Goal: Information Seeking & Learning: Compare options

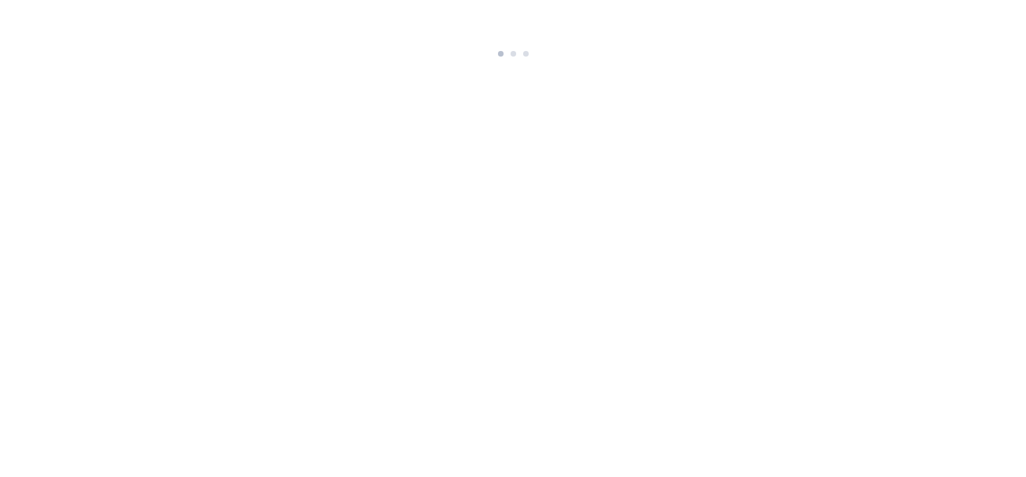
click at [663, 62] on html at bounding box center [513, 31] width 1026 height 62
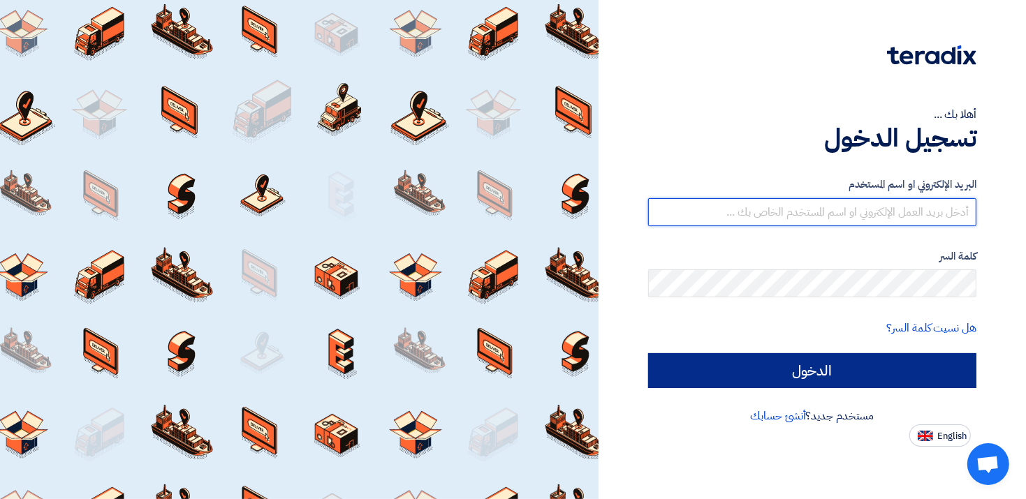
type input "[EMAIL_ADDRESS][DOMAIN_NAME]"
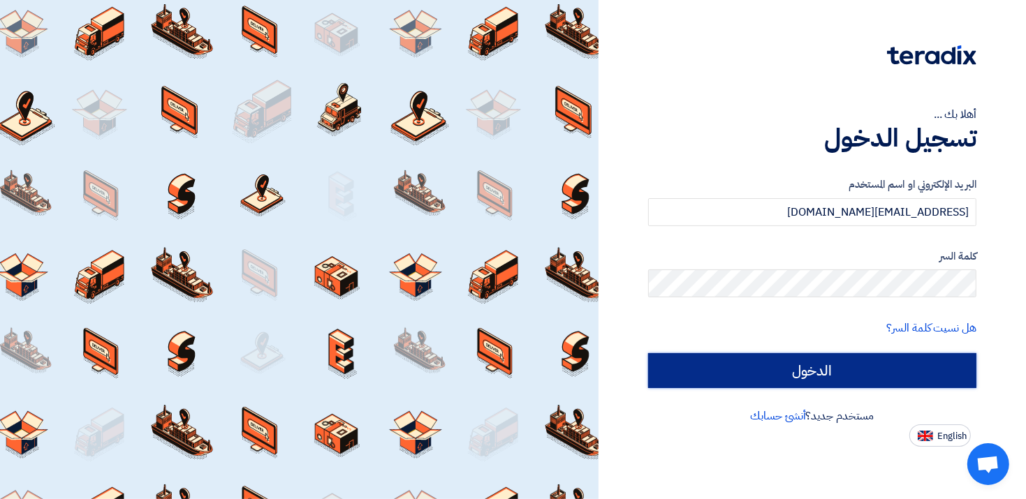
click at [876, 374] on input "الدخول" at bounding box center [812, 370] width 328 height 35
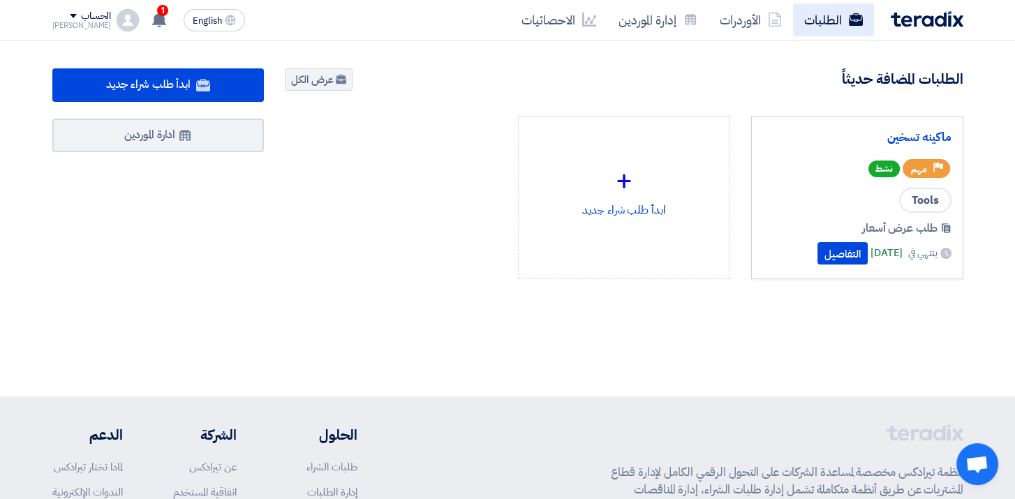
click at [823, 25] on link "الطلبات" at bounding box center [833, 19] width 81 height 33
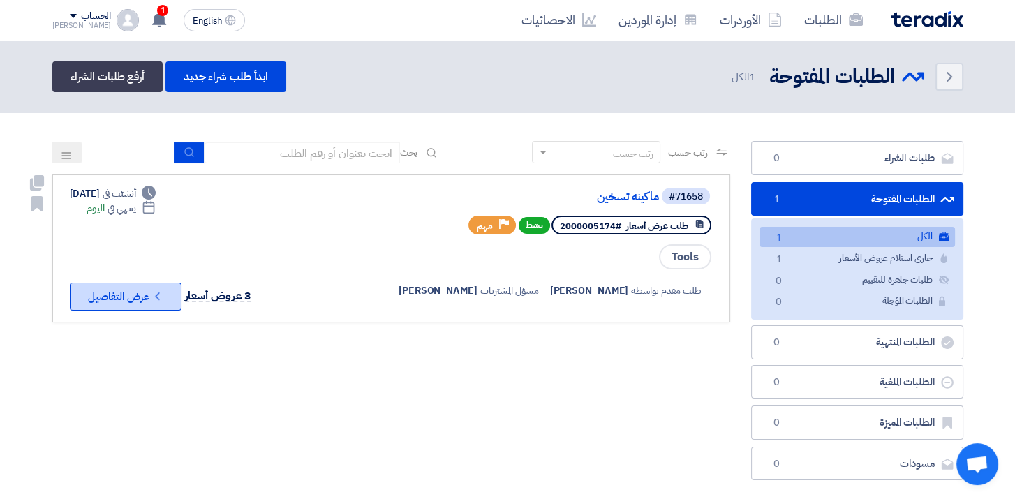
click at [125, 300] on button "Check details عرض التفاصيل" at bounding box center [126, 297] width 112 height 28
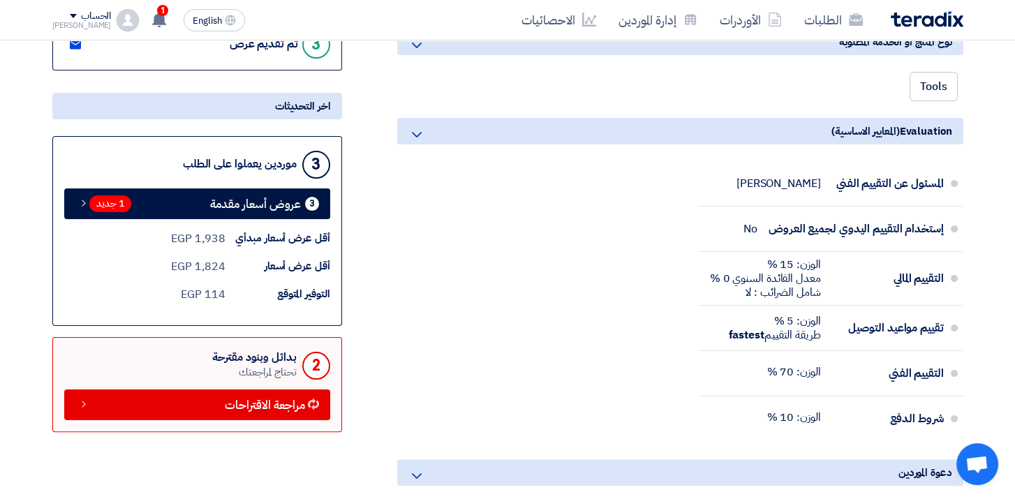
scroll to position [419, 0]
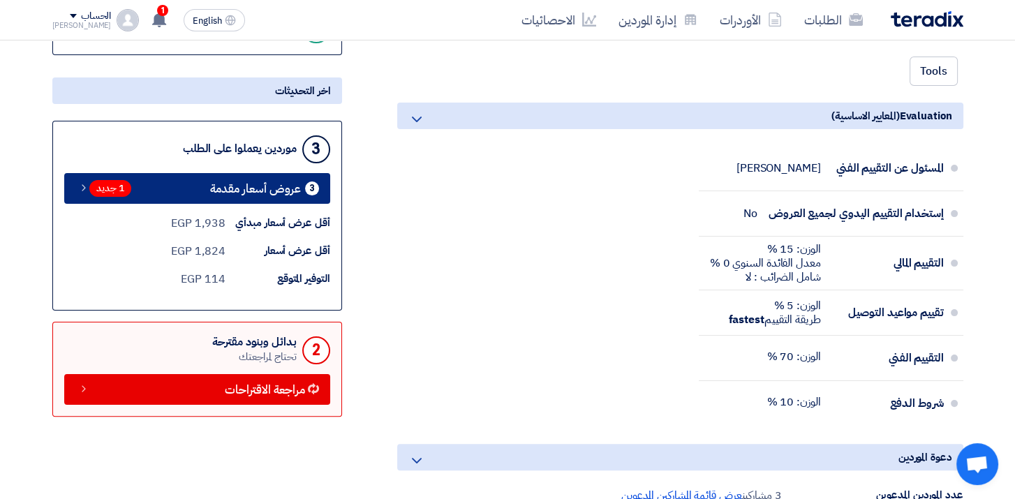
click at [105, 186] on span "1 جديد" at bounding box center [110, 188] width 42 height 17
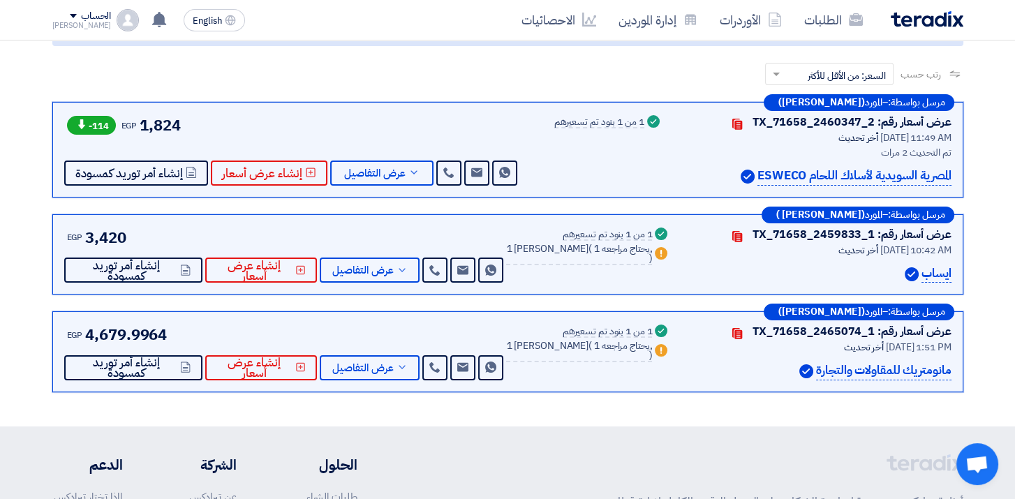
scroll to position [215, 0]
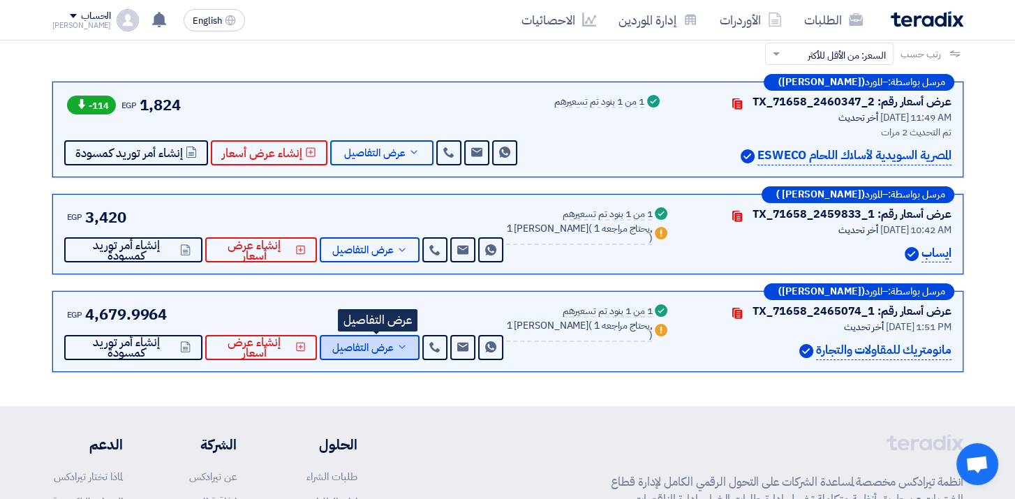
click at [408, 346] on icon at bounding box center [402, 347] width 11 height 11
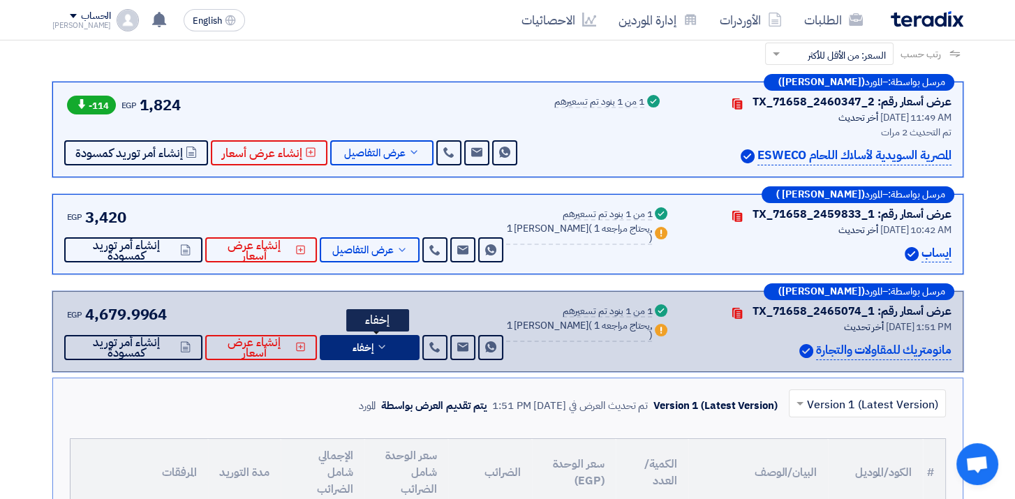
click at [373, 344] on span "إخفاء" at bounding box center [363, 348] width 21 height 10
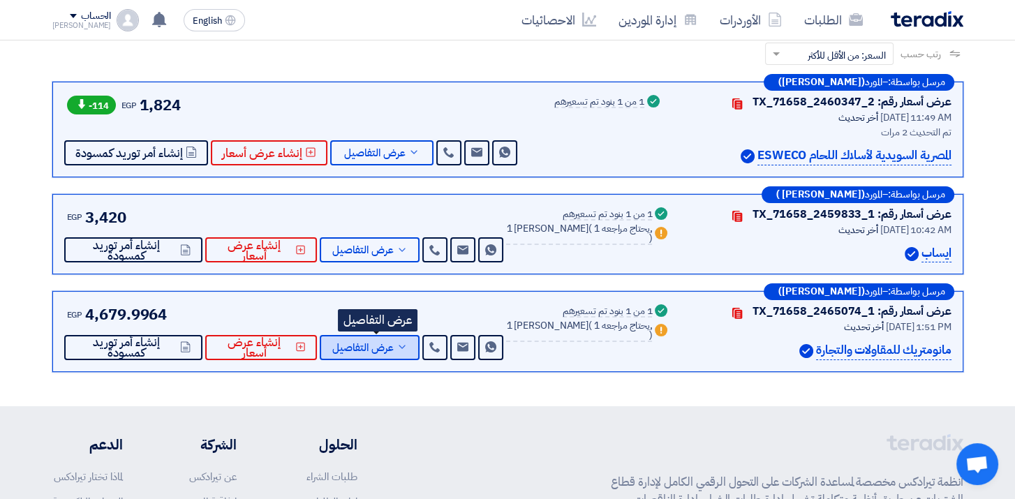
click at [373, 344] on span "عرض التفاصيل" at bounding box center [362, 348] width 61 height 10
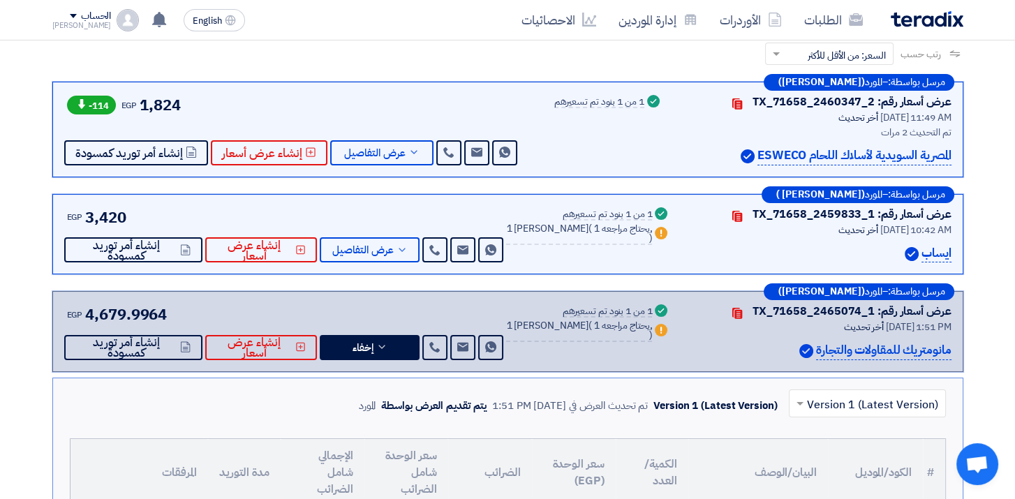
click at [872, 291] on span "المورد" at bounding box center [873, 292] width 17 height 10
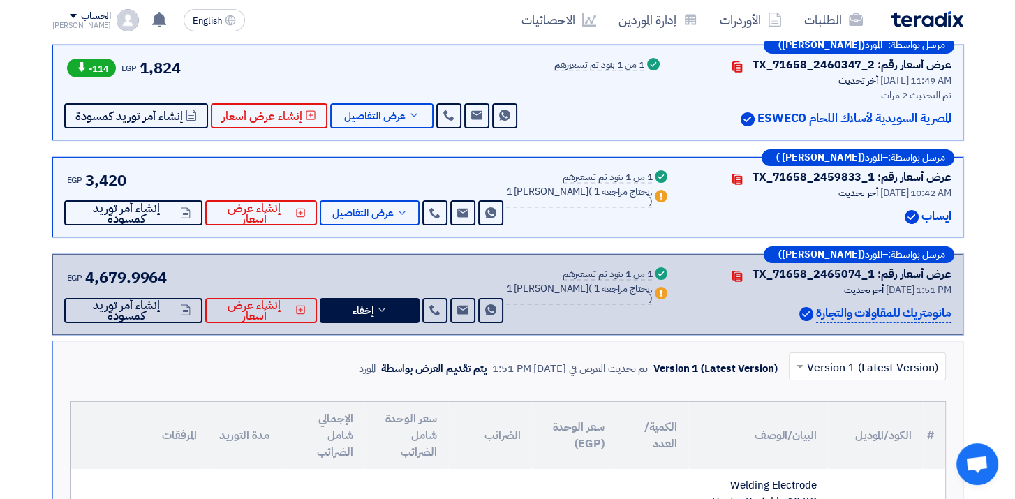
scroll to position [250, 0]
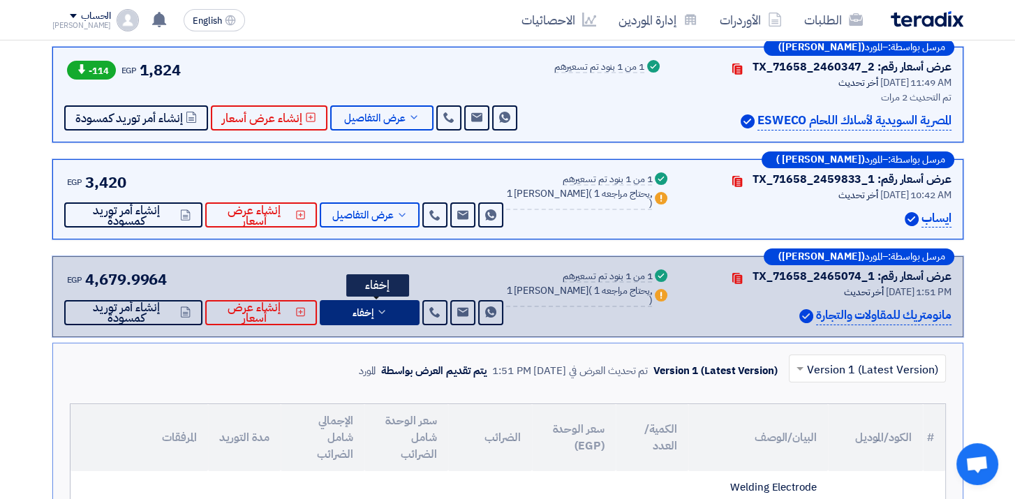
click at [367, 316] on span "إخفاء" at bounding box center [363, 313] width 21 height 10
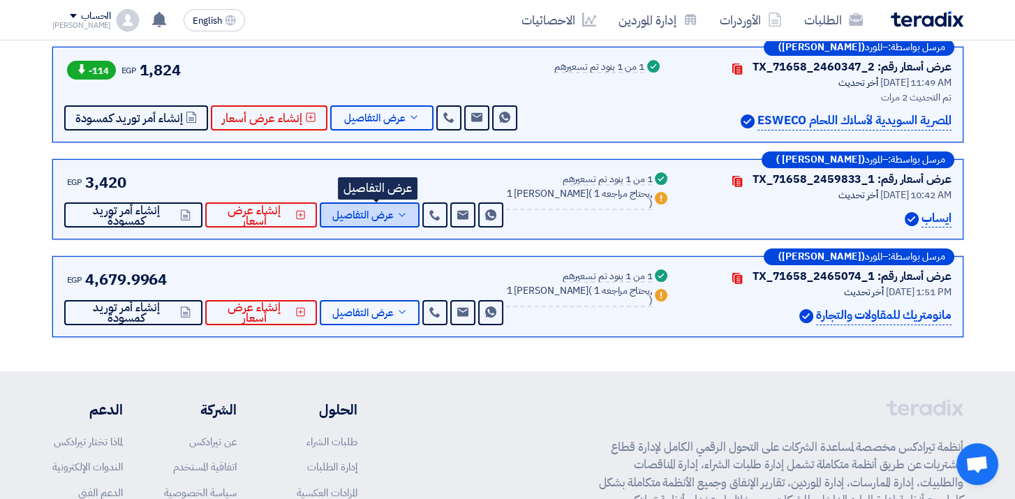
click at [394, 210] on span "عرض التفاصيل" at bounding box center [362, 215] width 61 height 10
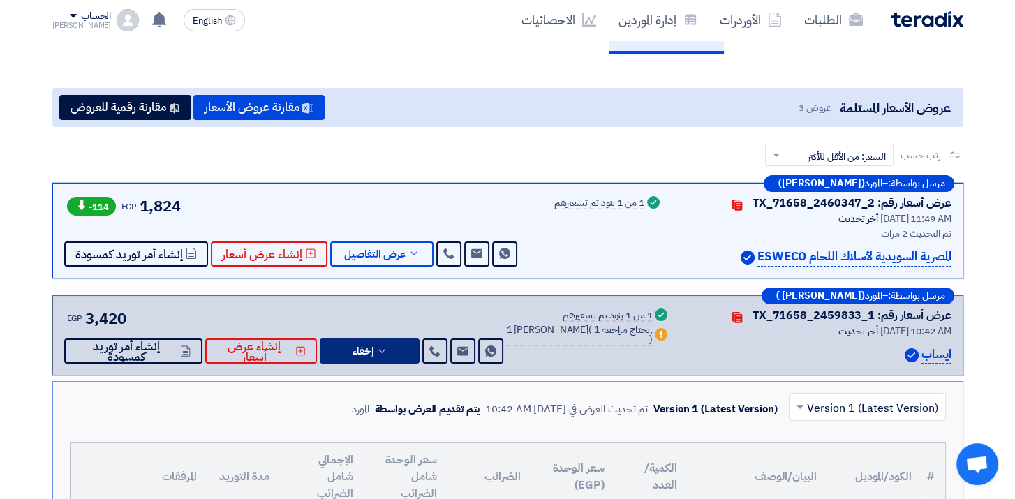
scroll to position [0, 0]
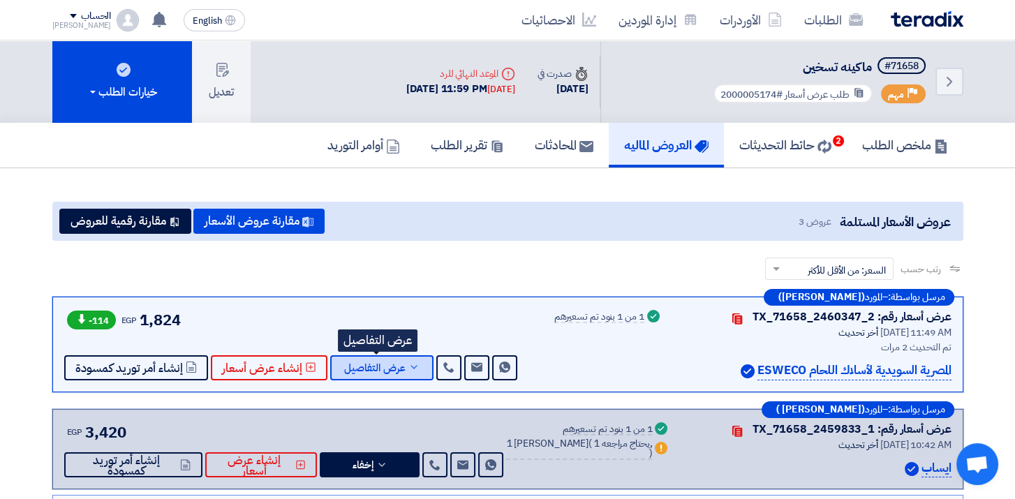
click at [360, 364] on span "عرض التفاصيل" at bounding box center [374, 368] width 61 height 10
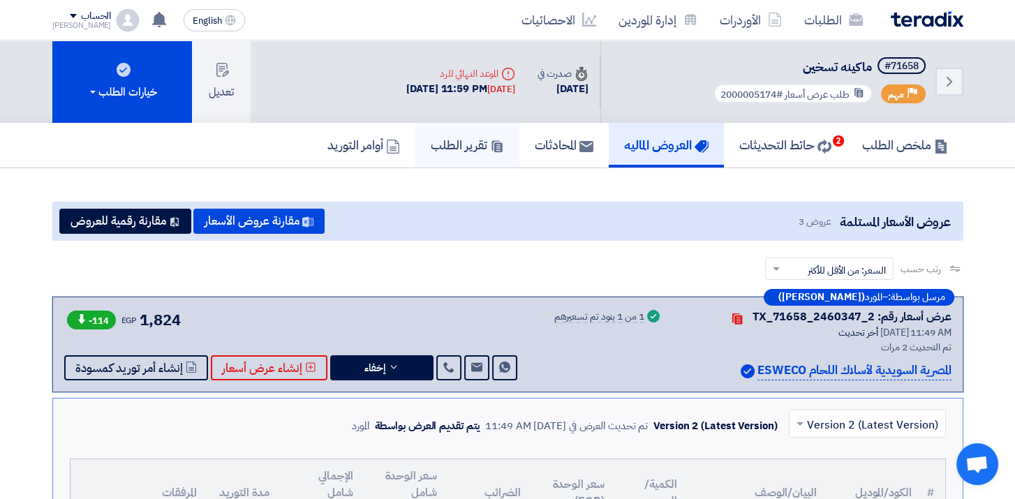
click at [455, 142] on h5 "تقرير الطلب" at bounding box center [467, 145] width 73 height 16
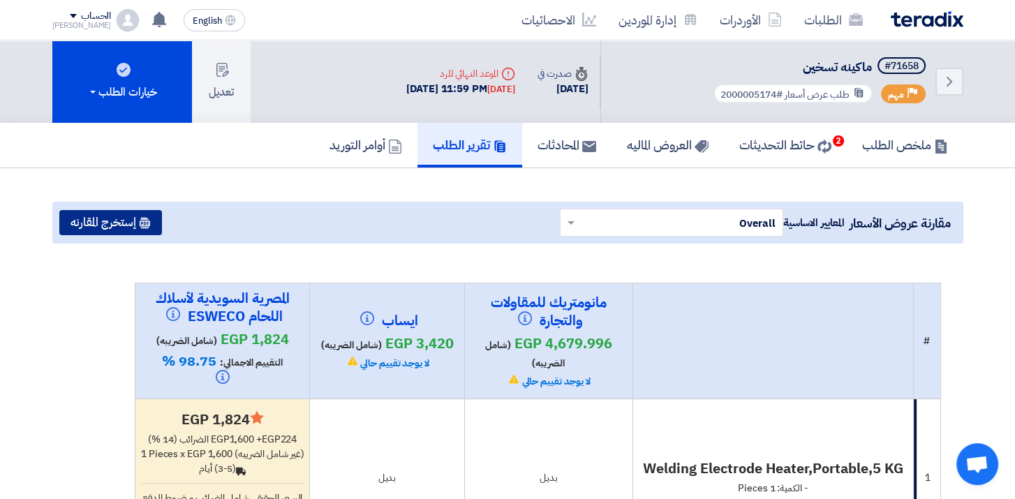
click at [113, 223] on button "إستخرج المقارنه" at bounding box center [110, 222] width 103 height 25
click at [116, 221] on button "إستخرج المقارنه" at bounding box center [110, 222] width 103 height 25
click at [126, 220] on button "إستخرج المقارنه" at bounding box center [110, 222] width 103 height 25
click at [795, 142] on h5 "حائط التحديثات 2" at bounding box center [786, 145] width 92 height 16
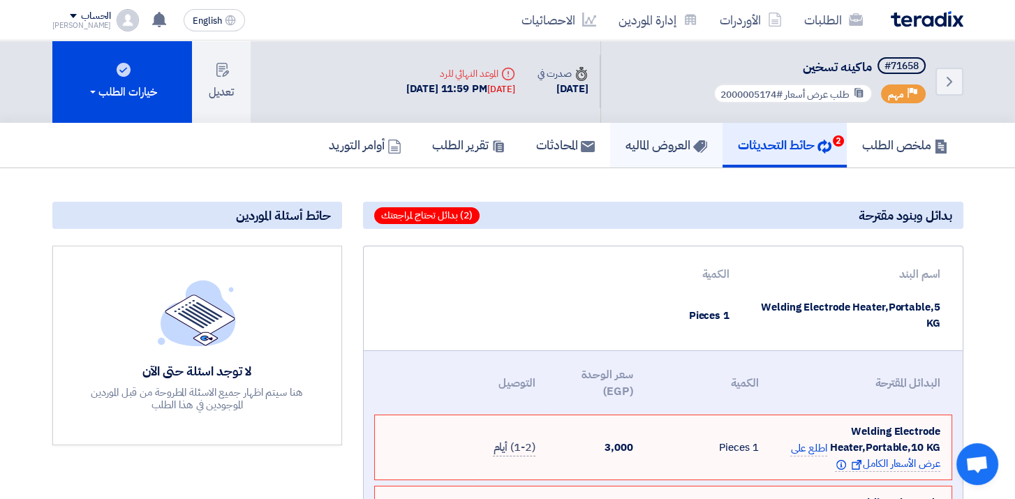
click at [658, 153] on link "العروض الماليه" at bounding box center [666, 145] width 112 height 45
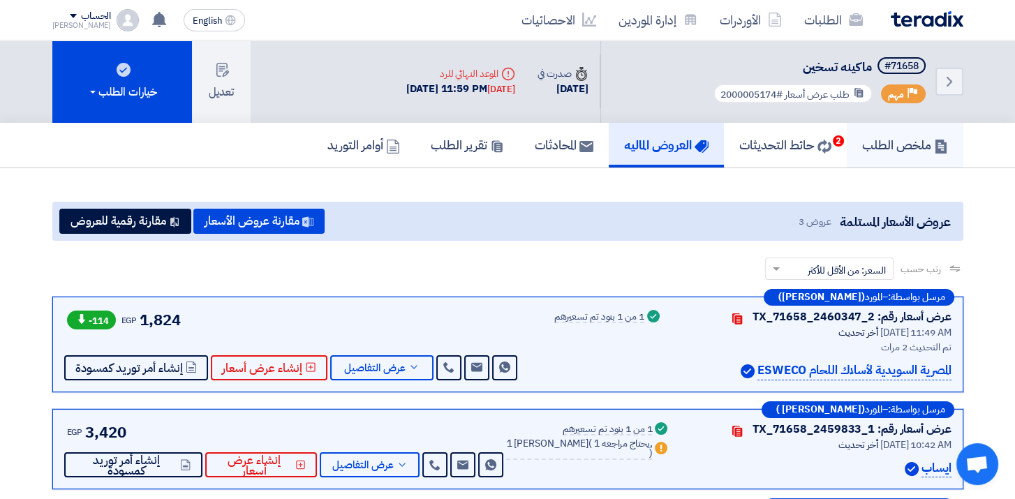
click at [900, 152] on h5 "ملخص الطلب" at bounding box center [906, 145] width 86 height 16
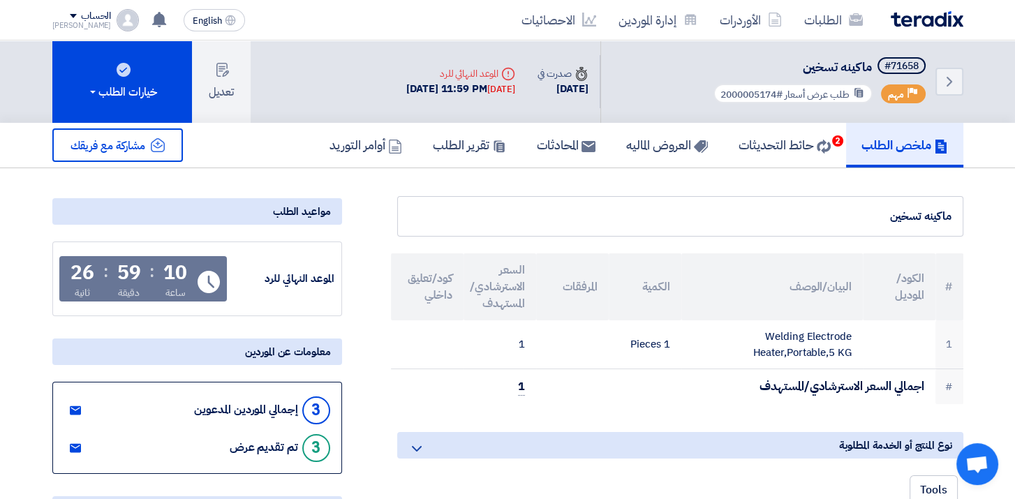
scroll to position [419, 0]
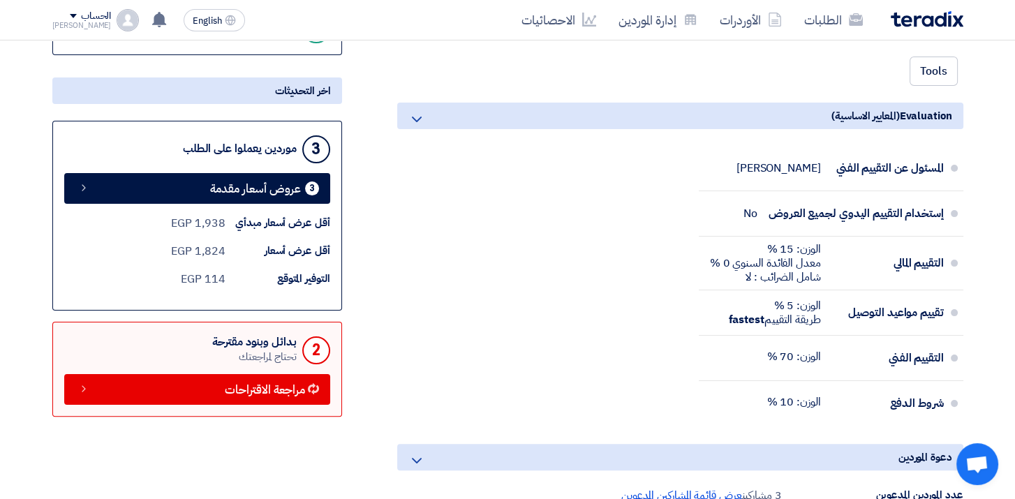
click at [558, 271] on div "المسئول عن التقييم الفني [PERSON_NAME] إستخدام التقييم اليدوي لجميع العروض No ا…" at bounding box center [680, 289] width 566 height 287
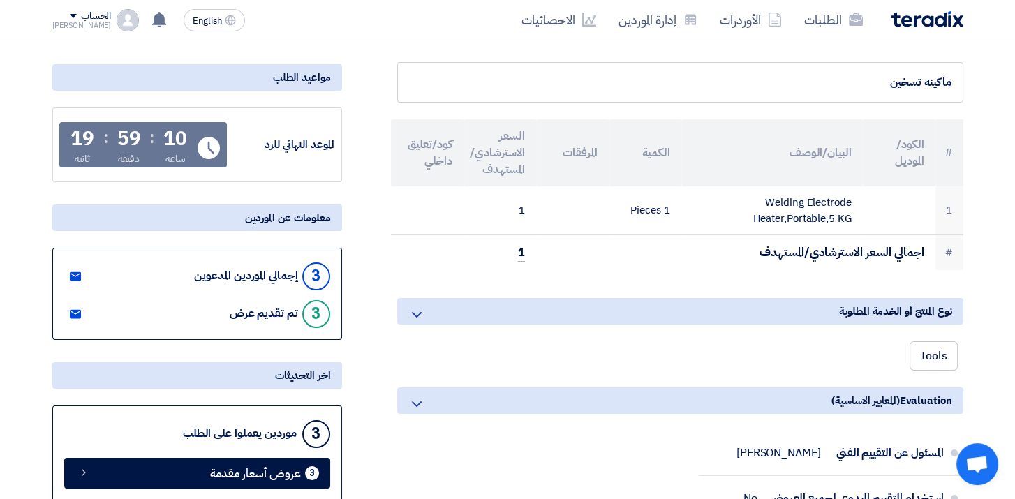
scroll to position [0, 0]
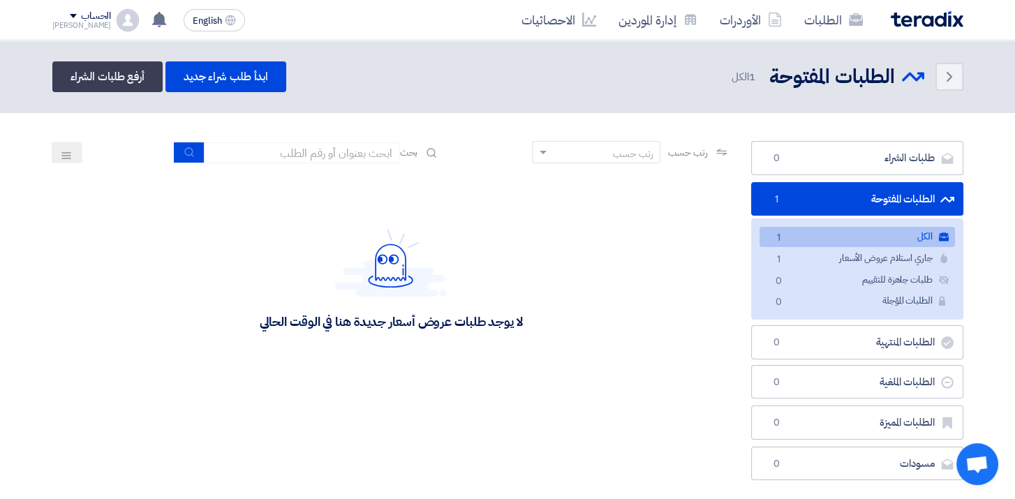
click at [629, 313] on div "لا يوجد طلبات عروض أسعار جديدة هنا في الوقت الحالي" at bounding box center [391, 280] width 678 height 210
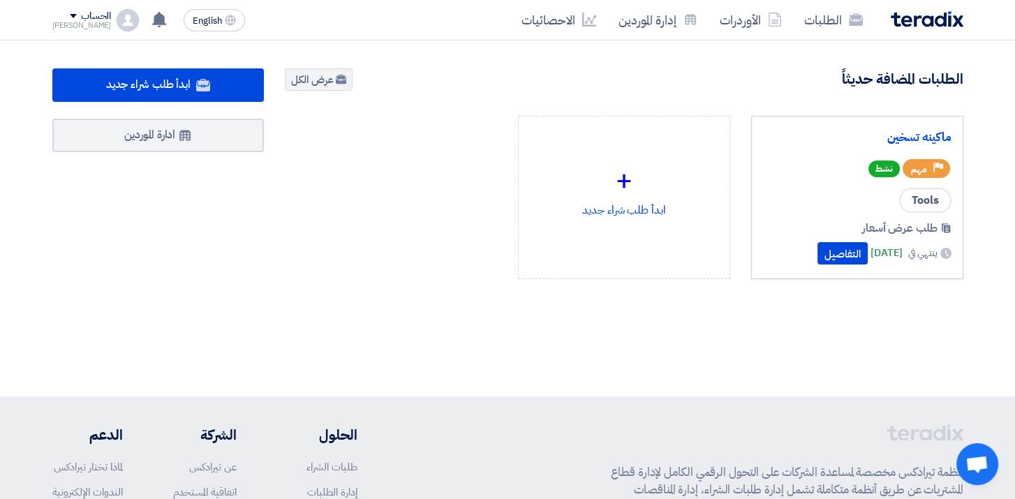
click at [988, 71] on section "98 طلبات متبقية 1 مزادات متبقية ابدأ طلب شراء جديد" at bounding box center [507, 208] width 1015 height 334
